Goal: Task Accomplishment & Management: Complete application form

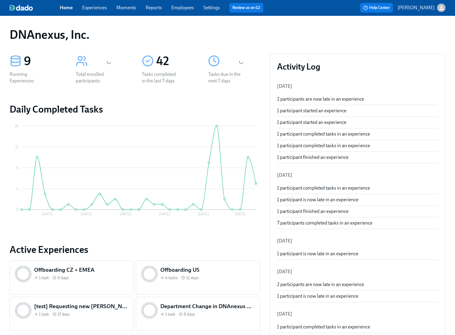
click at [91, 6] on link "Experiences" at bounding box center [94, 8] width 25 height 6
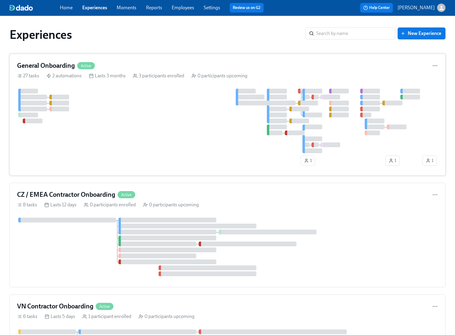
click at [104, 132] on div at bounding box center [219, 121] width 404 height 65
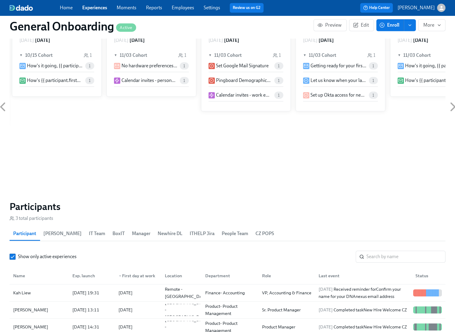
scroll to position [567, 0]
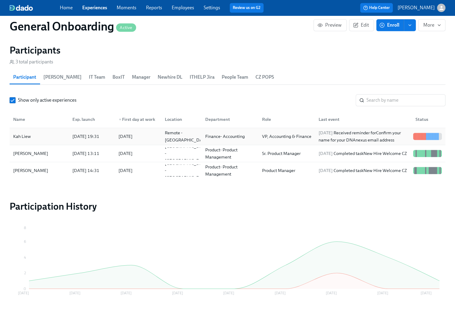
click at [29, 134] on div "Kah Liew" at bounding box center [22, 136] width 22 height 7
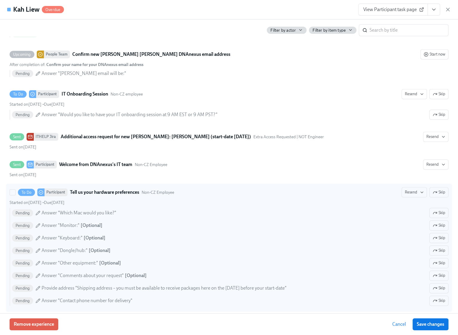
scroll to position [664, 0]
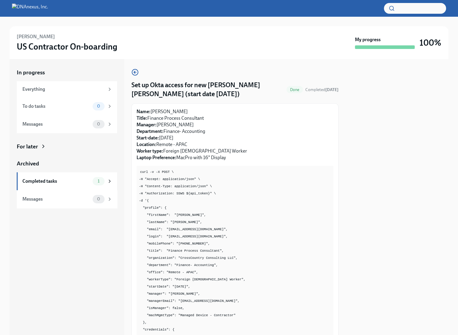
scroll to position [59, 0]
